Goal: Task Accomplishment & Management: Manage account settings

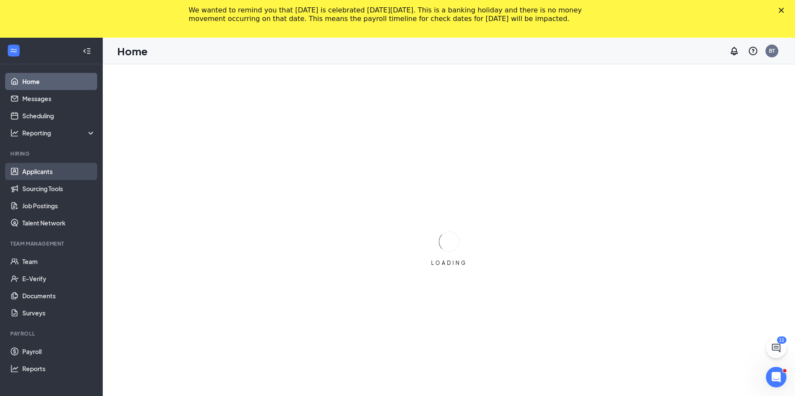
click at [45, 174] on link "Applicants" at bounding box center [58, 171] width 73 height 17
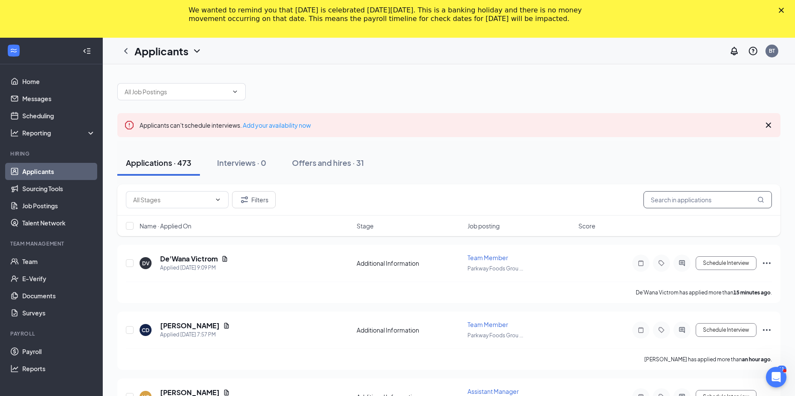
click at [661, 203] on input "text" at bounding box center [708, 199] width 128 height 17
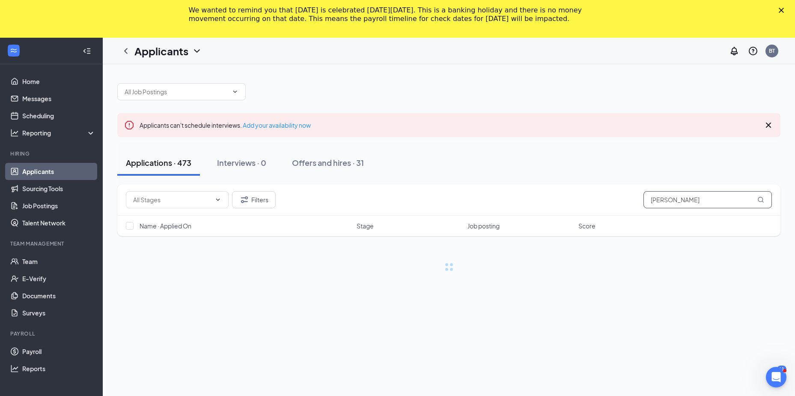
type input "[PERSON_NAME]"
click at [657, 283] on div "Filters [PERSON_NAME] Name · Applied On Stage Job posting Score No applicants f…" at bounding box center [448, 281] width 663 height 195
click at [54, 173] on link "Applicants" at bounding box center [58, 171] width 73 height 17
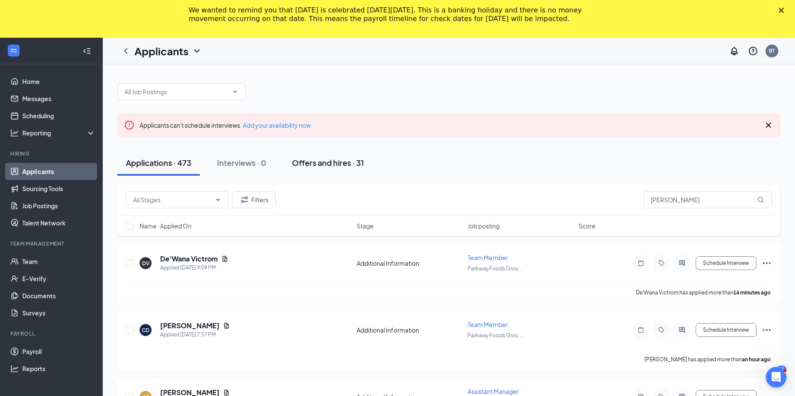
click at [324, 165] on div "Offers and hires · 31" at bounding box center [328, 162] width 72 height 11
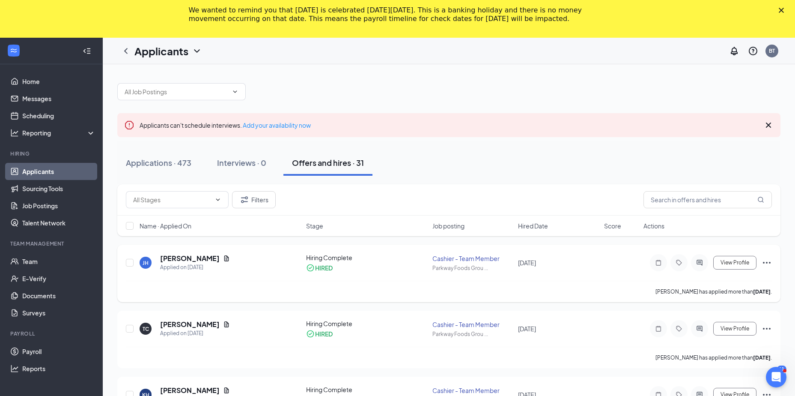
click at [768, 262] on icon "Ellipses" at bounding box center [767, 262] width 10 height 10
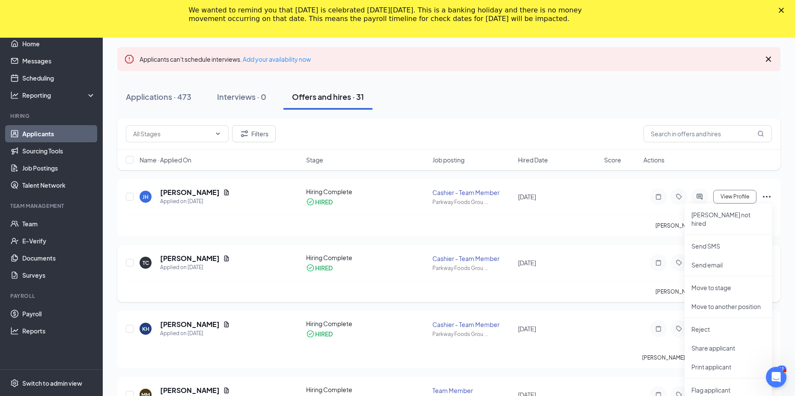
scroll to position [128, 0]
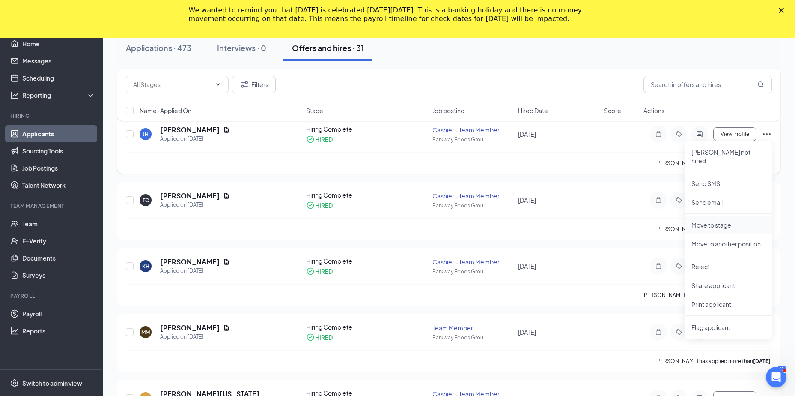
click at [718, 221] on li "Move to stage" at bounding box center [728, 224] width 87 height 19
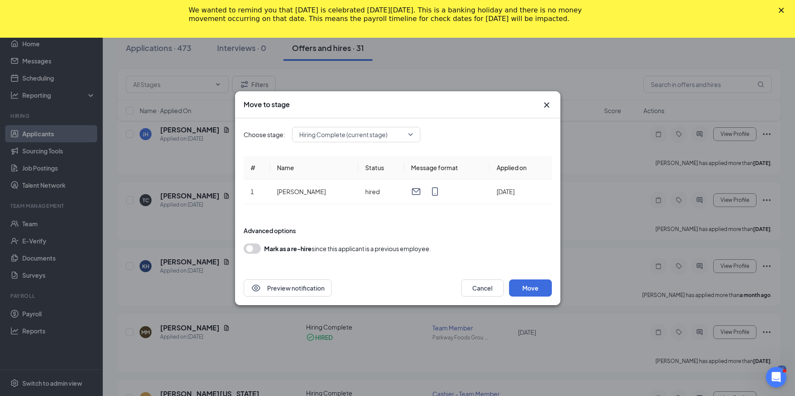
click at [409, 137] on span "Hiring Complete (current stage)" at bounding box center [356, 134] width 114 height 13
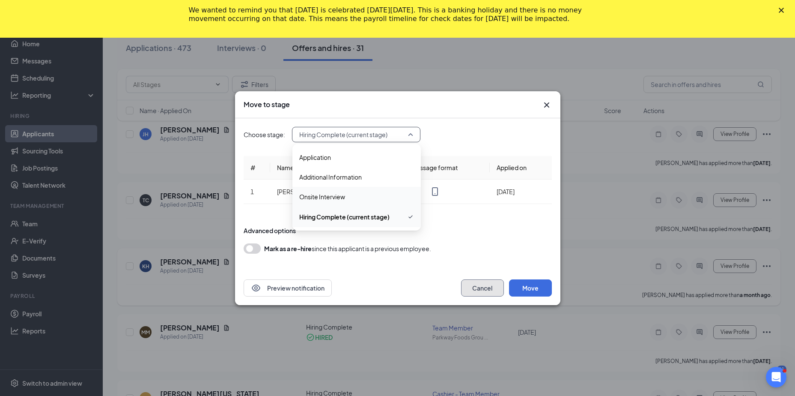
click at [481, 289] on button "Cancel" at bounding box center [482, 287] width 43 height 17
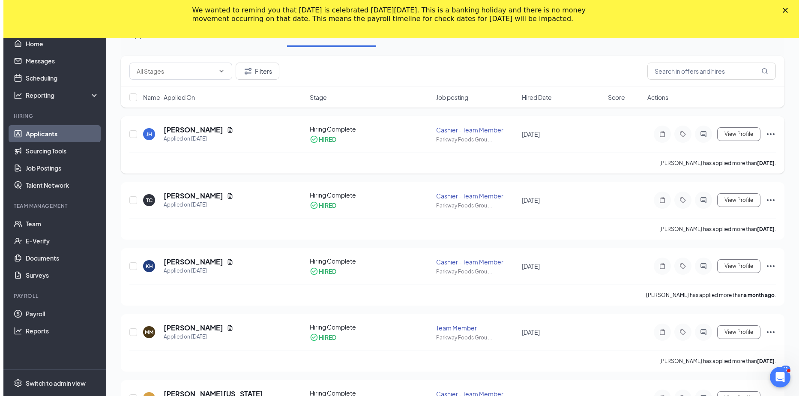
scroll to position [86, 0]
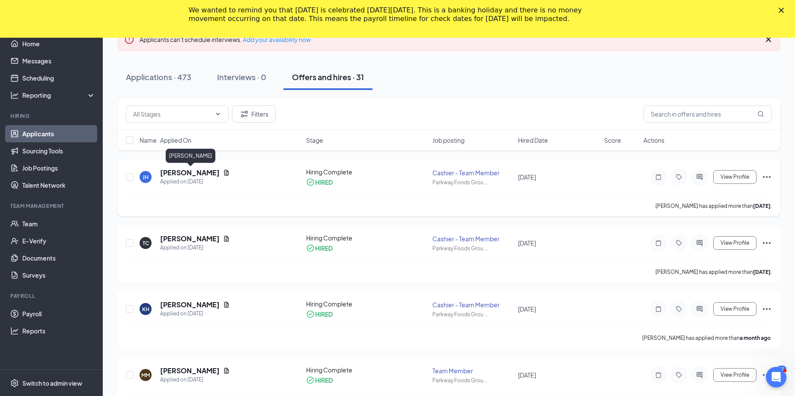
click at [209, 174] on h5 "[PERSON_NAME]" at bounding box center [190, 172] width 60 height 9
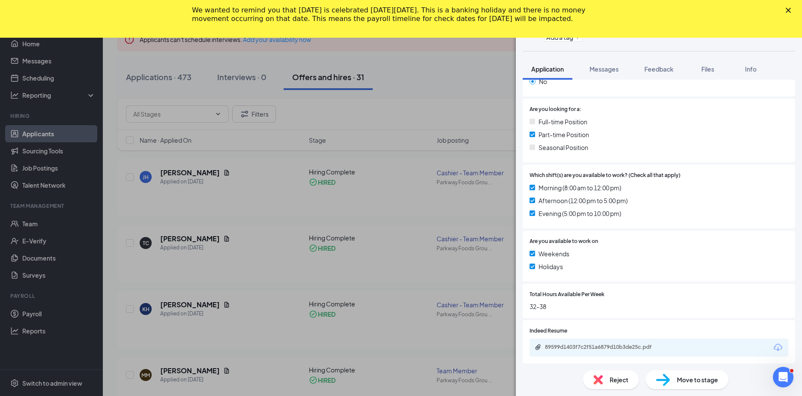
scroll to position [257, 0]
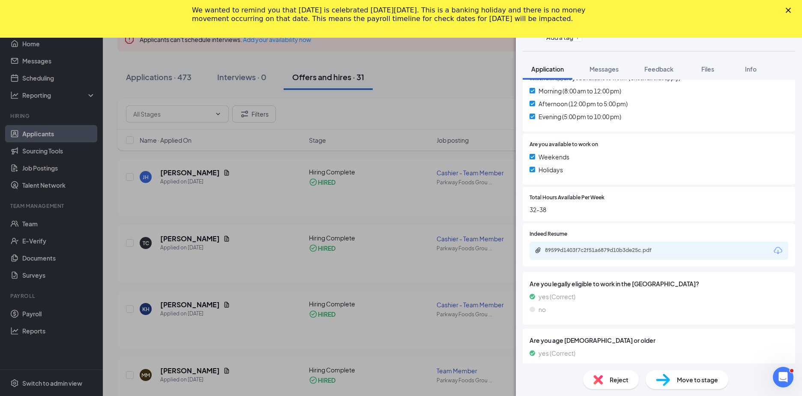
click at [688, 380] on span "Move to stage" at bounding box center [697, 379] width 41 height 9
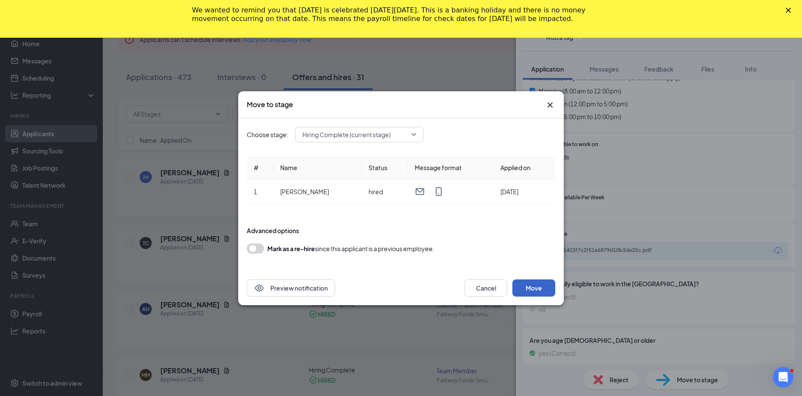
click at [538, 292] on button "Move" at bounding box center [533, 287] width 43 height 17
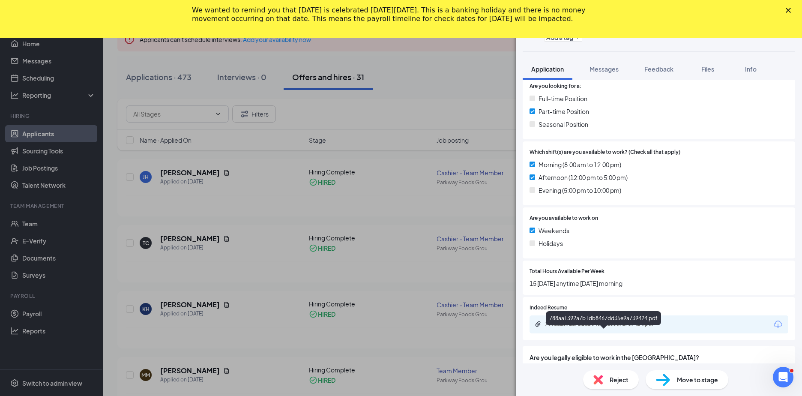
scroll to position [300, 0]
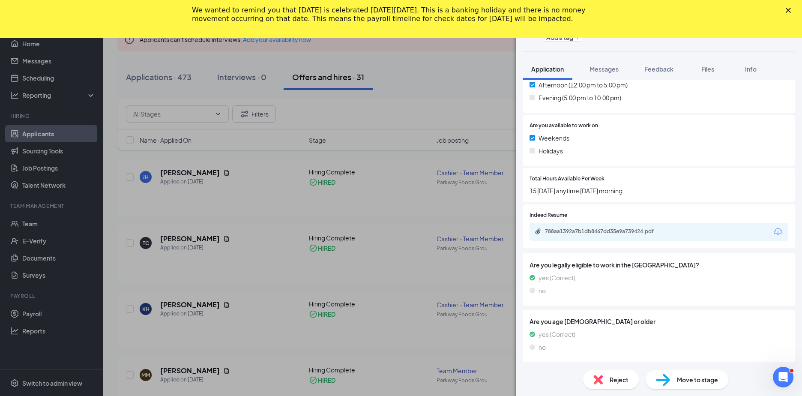
click at [703, 377] on span "Move to stage" at bounding box center [697, 379] width 41 height 9
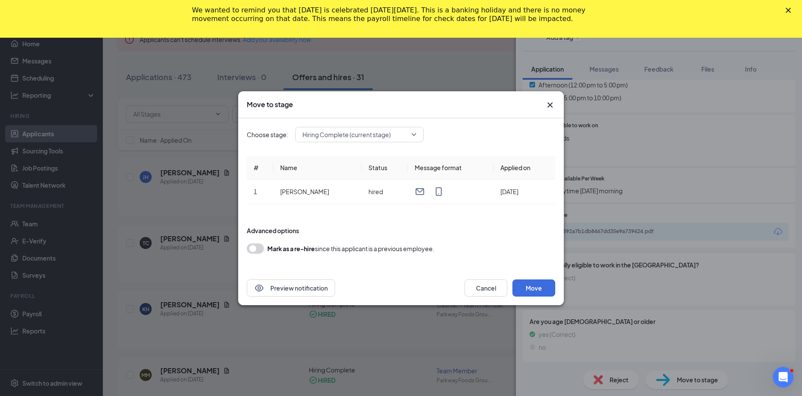
click at [412, 134] on span "Hiring Complete (current stage)" at bounding box center [359, 134] width 114 height 13
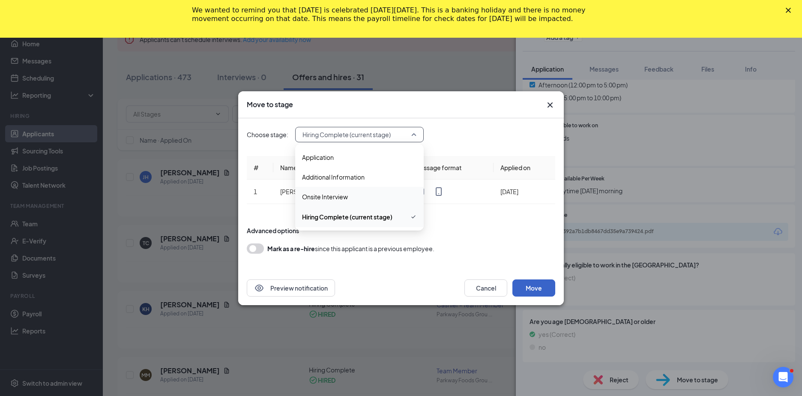
click at [543, 287] on button "Move" at bounding box center [533, 287] width 43 height 17
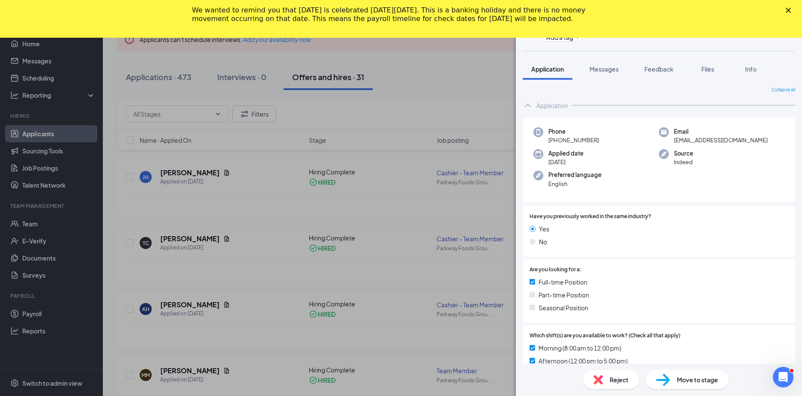
click at [787, 10] on polygon "Close" at bounding box center [787, 10] width 5 height 5
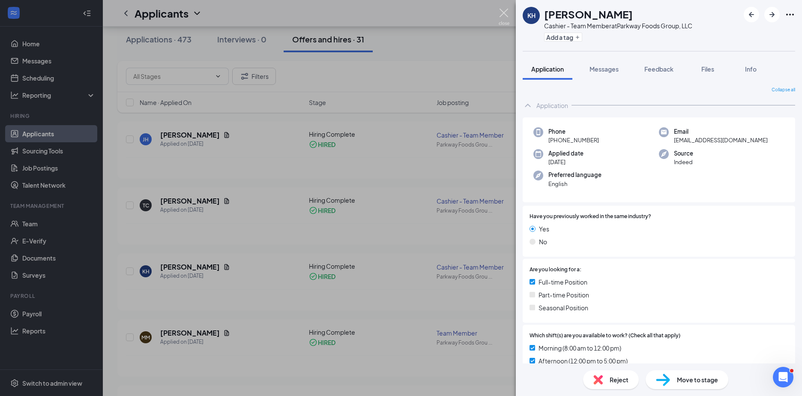
click at [505, 10] on img at bounding box center [503, 17] width 11 height 17
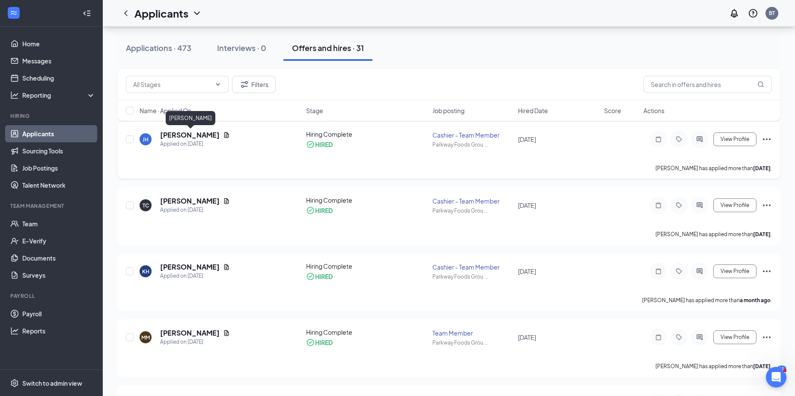
click at [193, 137] on h5 "[PERSON_NAME]" at bounding box center [190, 134] width 60 height 9
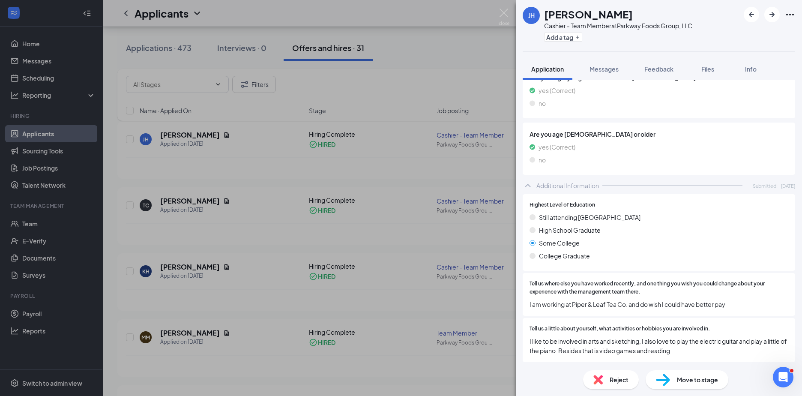
scroll to position [464, 0]
click at [690, 379] on span "Move to stage" at bounding box center [697, 379] width 41 height 9
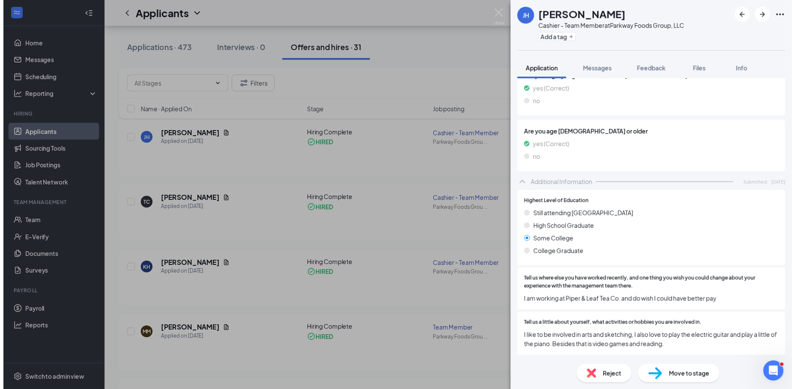
scroll to position [460, 0]
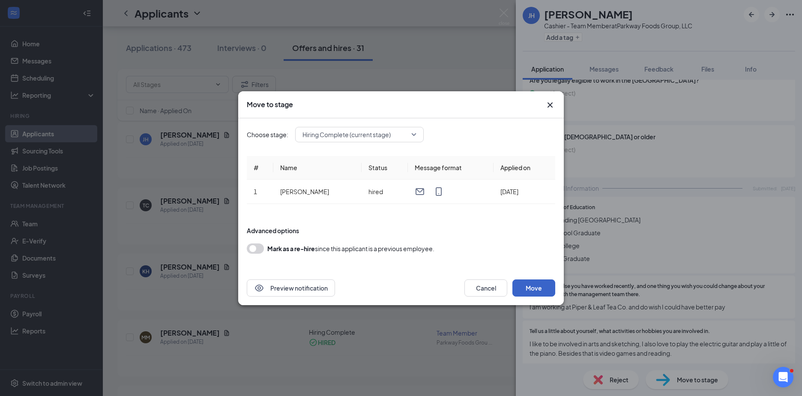
click at [534, 286] on button "Move" at bounding box center [533, 287] width 43 height 17
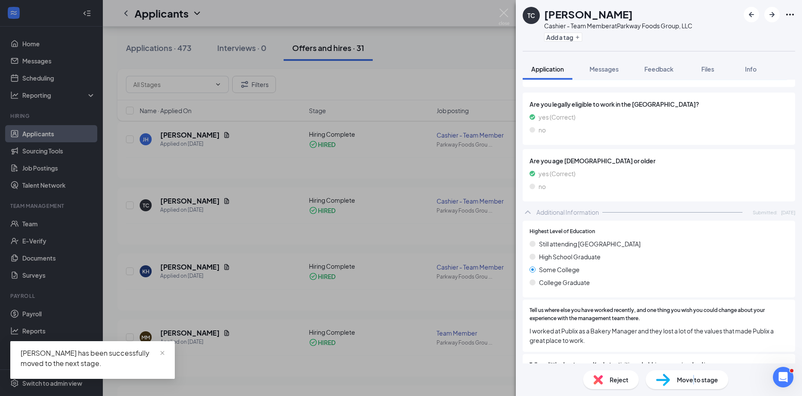
click at [694, 383] on span "Move to stage" at bounding box center [697, 379] width 41 height 9
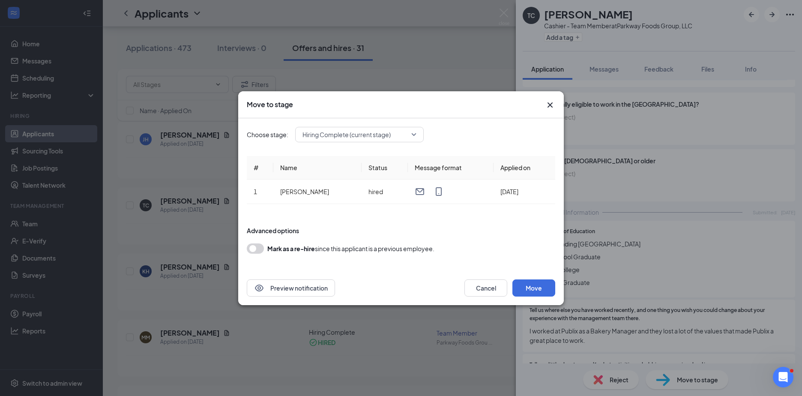
click at [376, 326] on div "Move to stage Choose stage: Hiring Complete (current stage) # Name Status Messa…" at bounding box center [401, 198] width 802 height 396
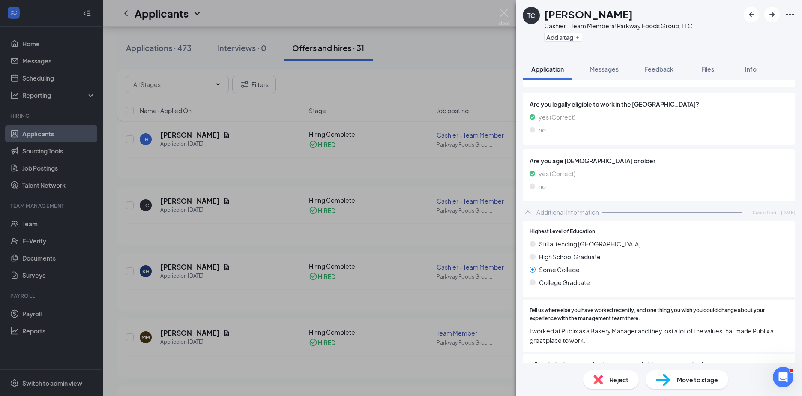
click at [34, 225] on div "TC [PERSON_NAME] Cashier - Team Member at Parkway Foods Group, LLC Add a tag Ap…" at bounding box center [401, 198] width 802 height 396
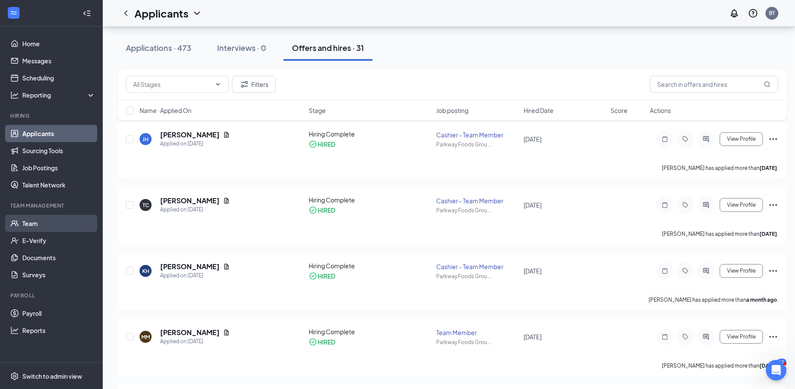
click at [38, 229] on link "Team" at bounding box center [58, 223] width 73 height 17
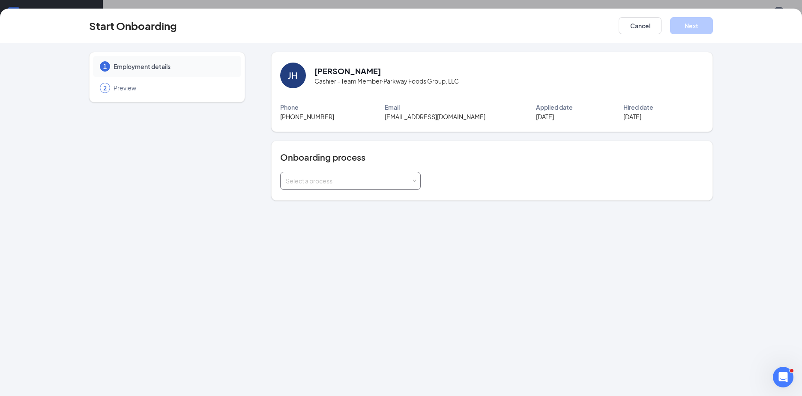
click at [415, 182] on span at bounding box center [414, 181] width 4 height 4
click at [364, 200] on li "Team Member Onboarding" at bounding box center [350, 198] width 140 height 15
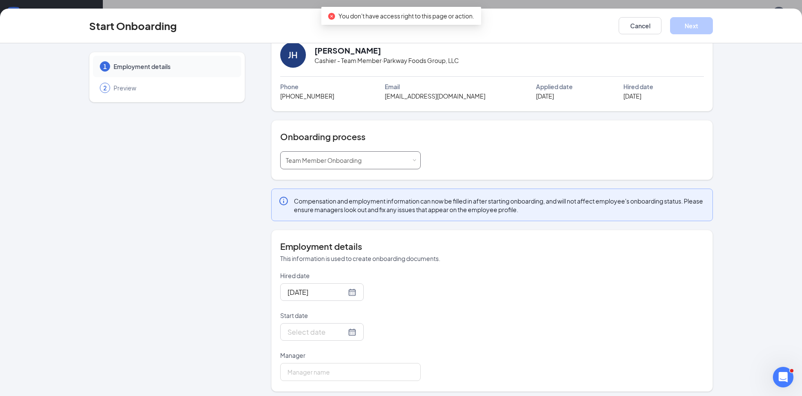
scroll to position [25, 0]
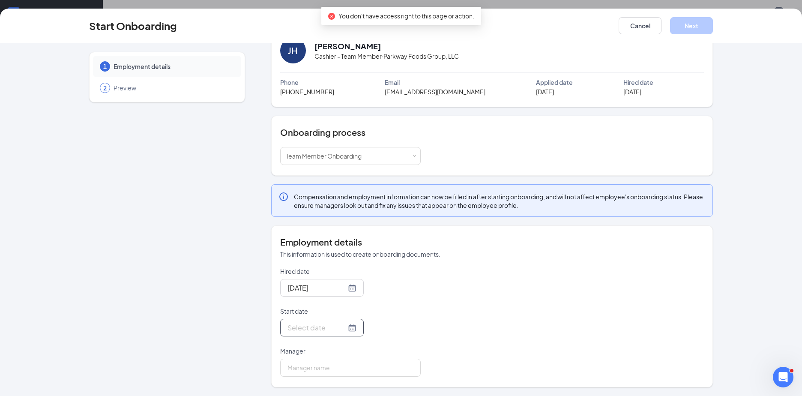
click at [340, 329] on div at bounding box center [321, 327] width 69 height 11
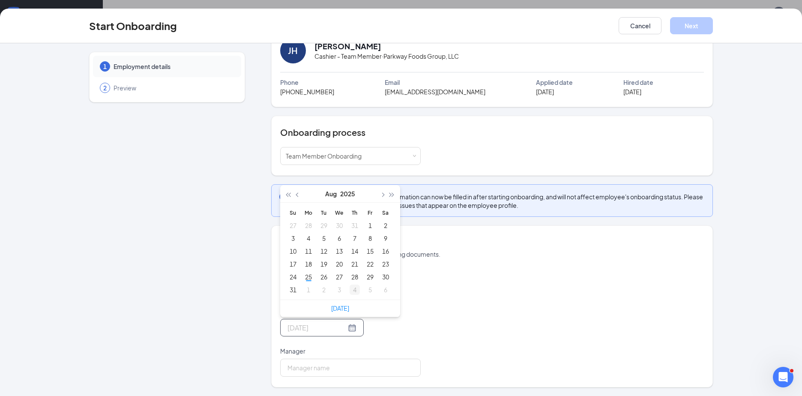
type input "Sep 4, 2025"
click at [350, 290] on div "4" at bounding box center [354, 289] width 10 height 10
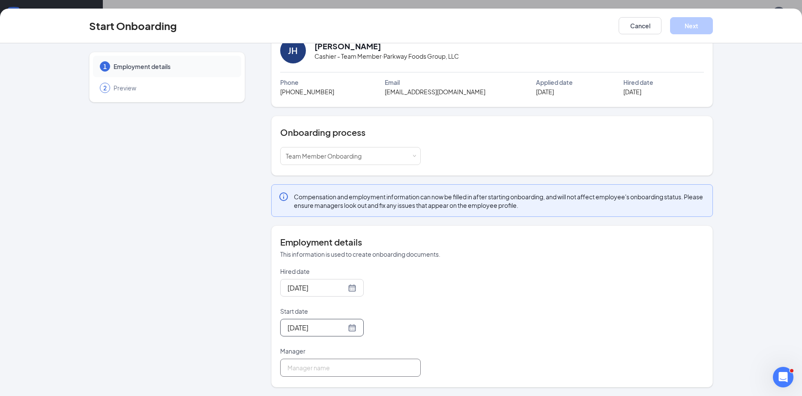
click at [363, 374] on input "Manager" at bounding box center [350, 367] width 140 height 18
click at [313, 370] on input "Manager" at bounding box center [350, 367] width 140 height 18
type input "Barry Turner"
click at [502, 313] on div "Hired date Aug 26, 2025 Start date Sep 4, 2025 Sep 2025 Su Mo Tu We Th Fr Sa 31…" at bounding box center [491, 322] width 423 height 110
click at [693, 27] on button "Next" at bounding box center [691, 25] width 43 height 17
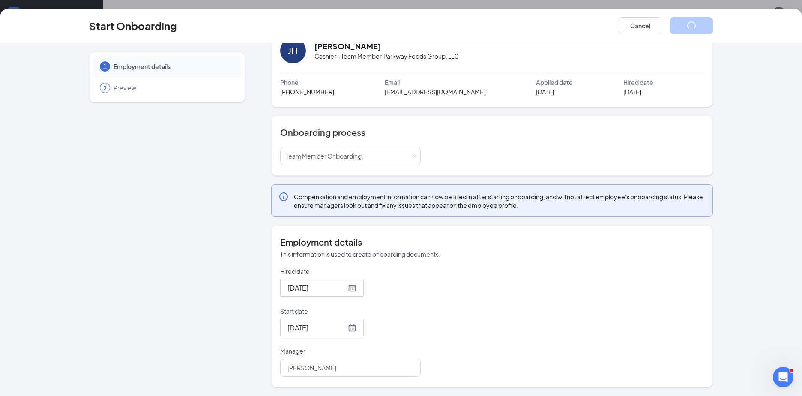
scroll to position [0, 0]
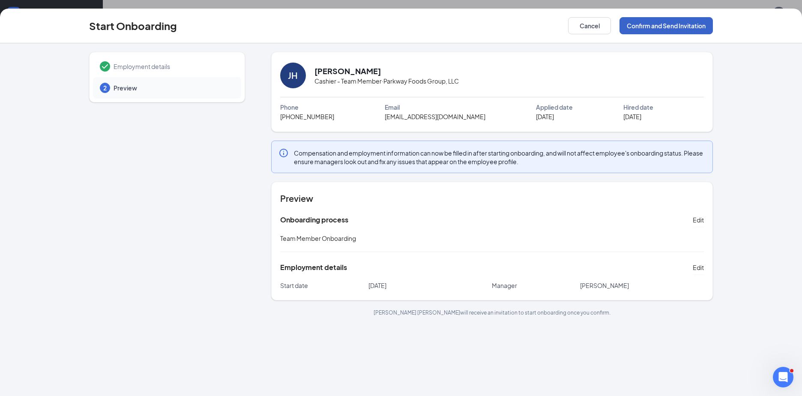
click at [665, 27] on button "Confirm and Send Invitation" at bounding box center [665, 25] width 93 height 17
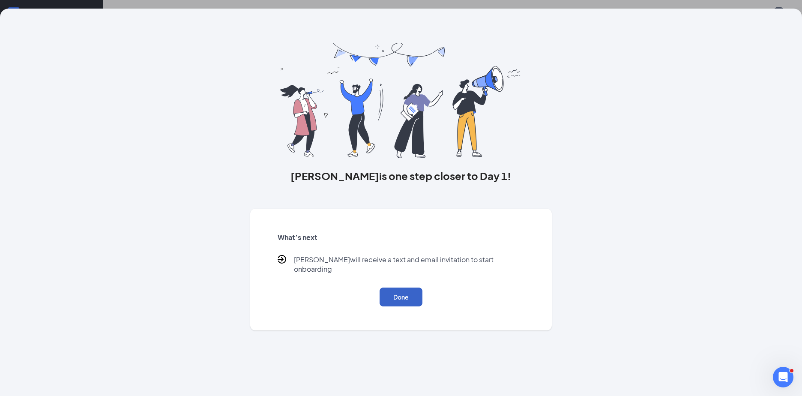
click at [415, 292] on button "Done" at bounding box center [400, 296] width 43 height 19
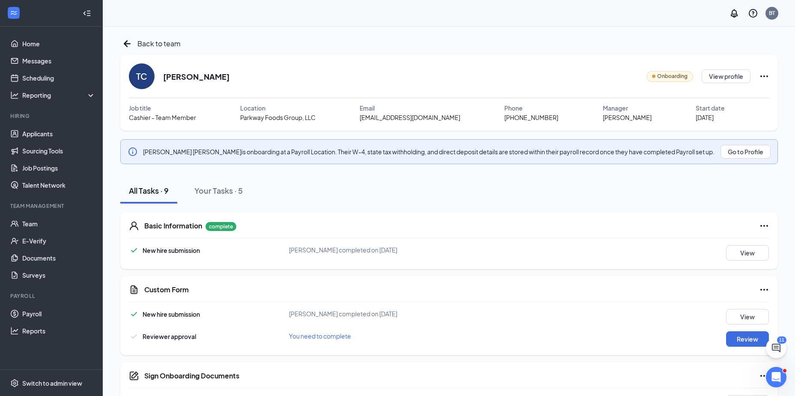
scroll to position [86, 0]
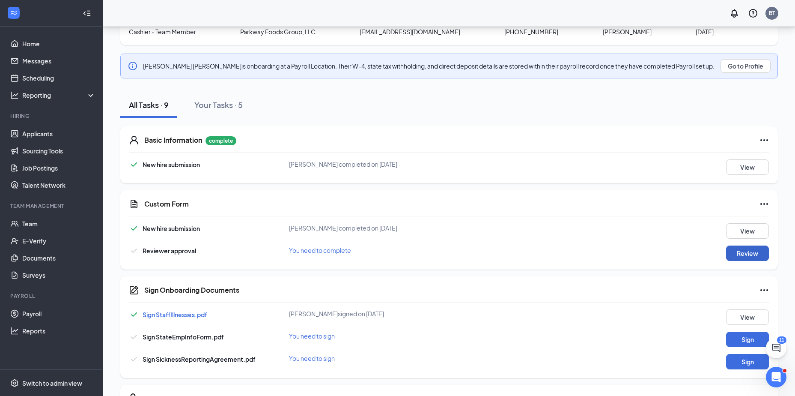
click at [736, 256] on button "Review" at bounding box center [747, 252] width 43 height 15
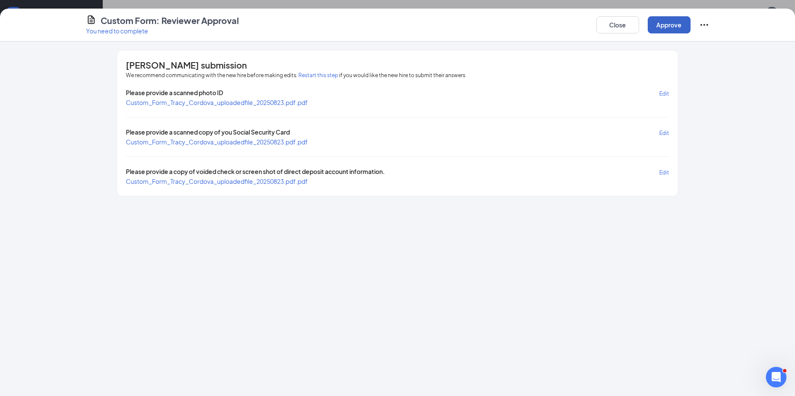
click at [662, 26] on button "Approve" at bounding box center [669, 24] width 43 height 17
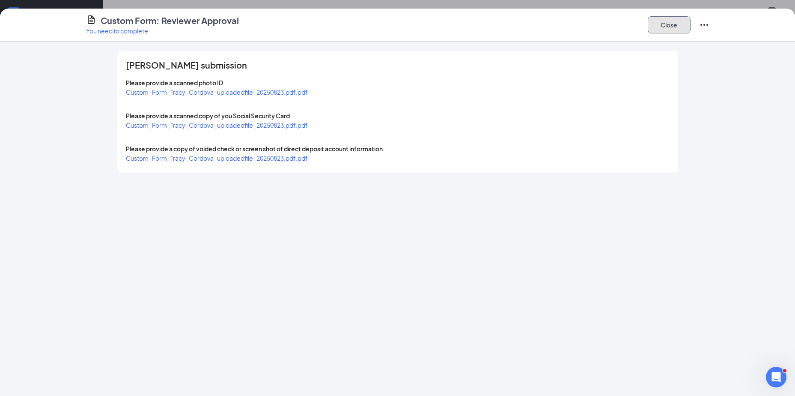
click at [656, 27] on button "Close" at bounding box center [669, 24] width 43 height 17
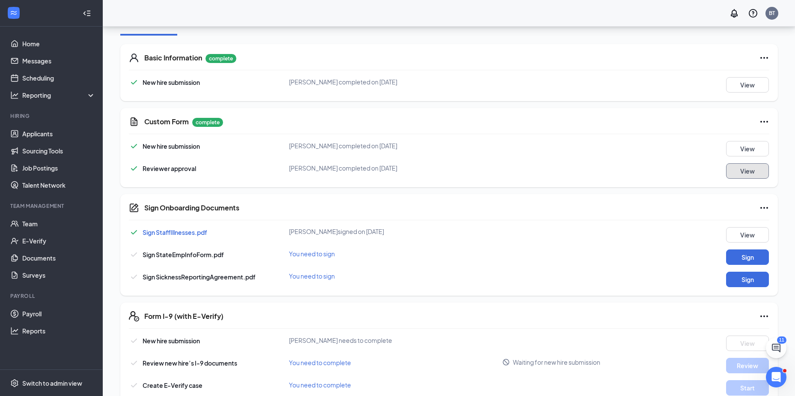
scroll to position [171, 0]
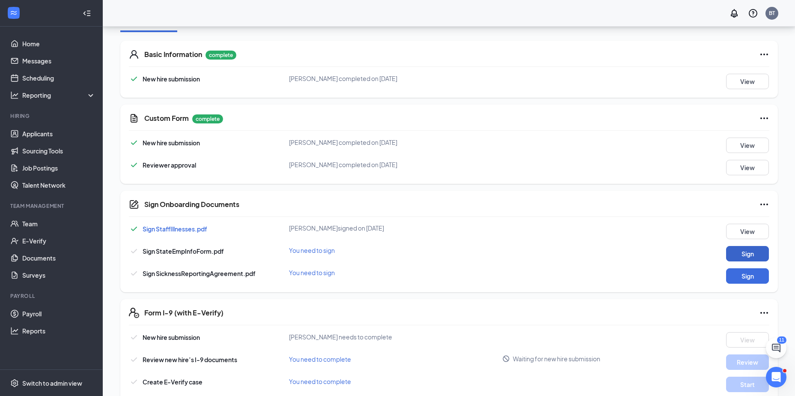
click at [741, 253] on button "Sign" at bounding box center [747, 253] width 43 height 15
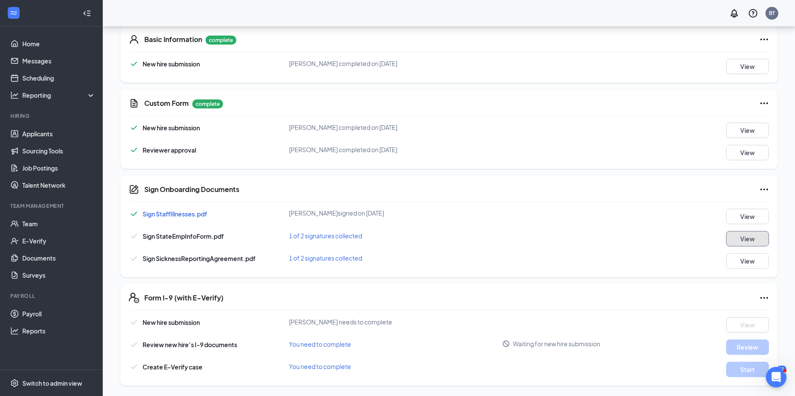
scroll to position [0, 0]
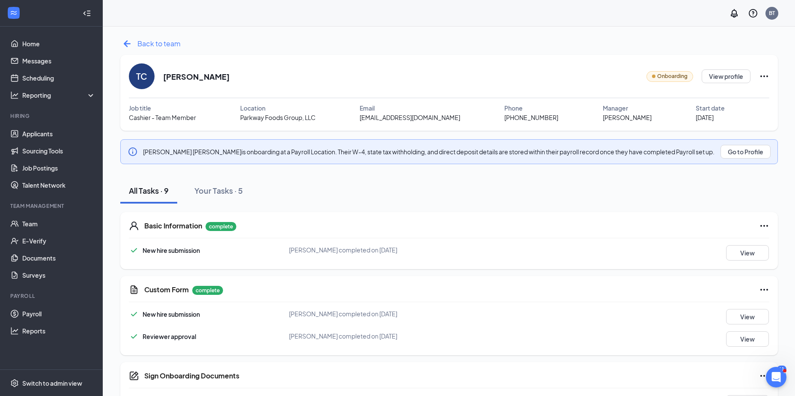
click at [145, 42] on span "Back to team" at bounding box center [158, 43] width 43 height 11
